Goal: Check status: Check status

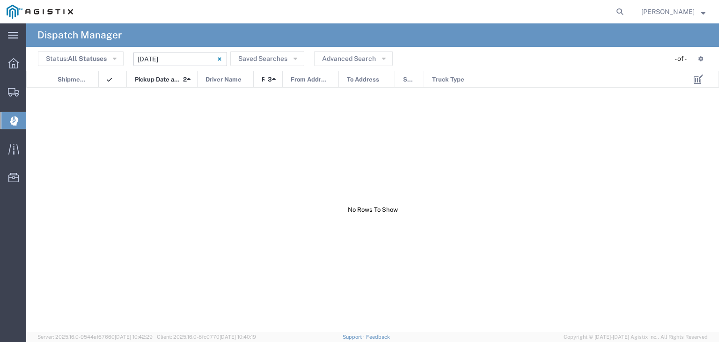
click at [194, 58] on input "[DATE] - [DATE]" at bounding box center [180, 59] width 94 height 14
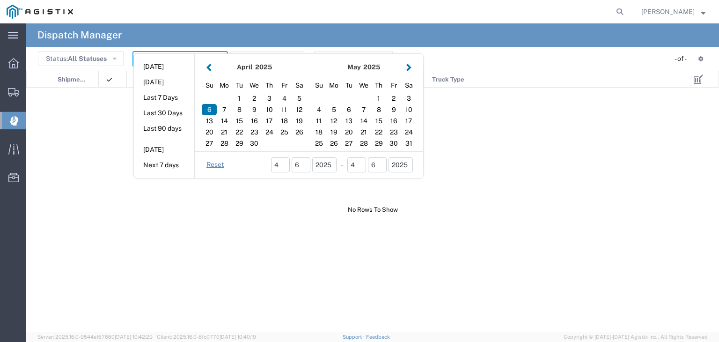
click at [408, 66] on button "button" at bounding box center [409, 67] width 10 height 13
click at [409, 67] on button "button" at bounding box center [409, 67] width 10 height 13
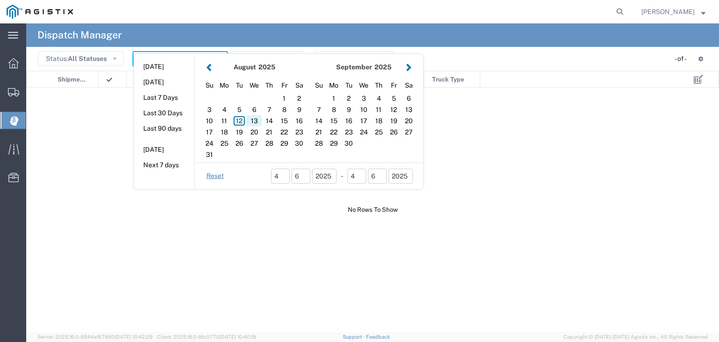
click at [254, 120] on div "13" at bounding box center [254, 120] width 15 height 11
type input "[DATE]"
type input "[DATE] - [DATE]"
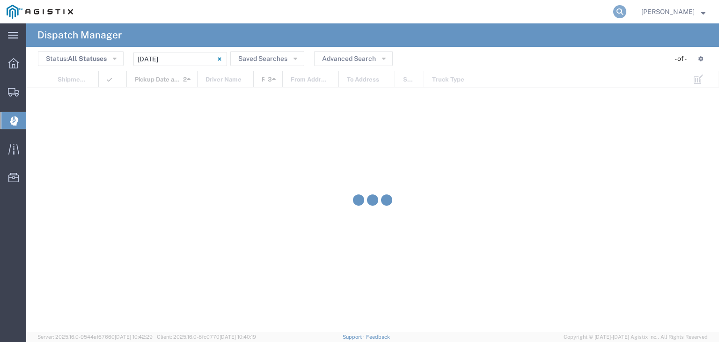
click at [627, 14] on icon at bounding box center [619, 11] width 13 height 13
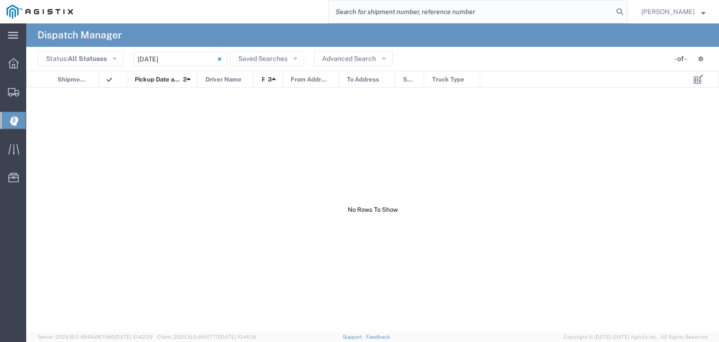
paste input "56252715"
type input "56252715"
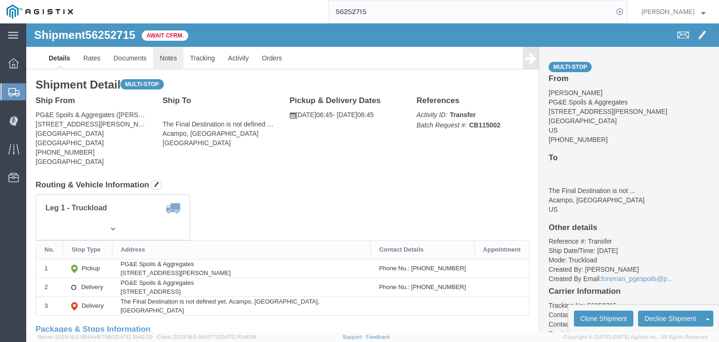
click link "Notes"
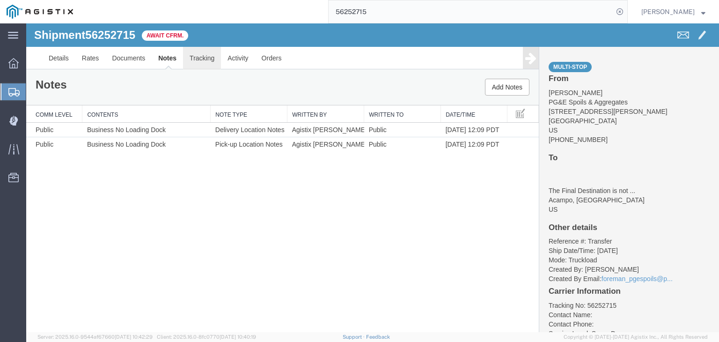
click at [199, 59] on link "Tracking" at bounding box center [202, 58] width 38 height 22
